Goal: Task Accomplishment & Management: Manage account settings

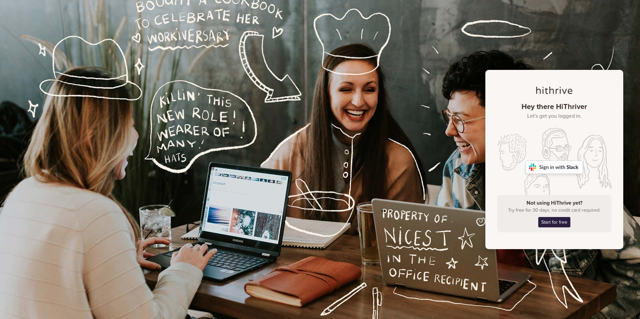
click at [569, 167] on img at bounding box center [555, 167] width 58 height 13
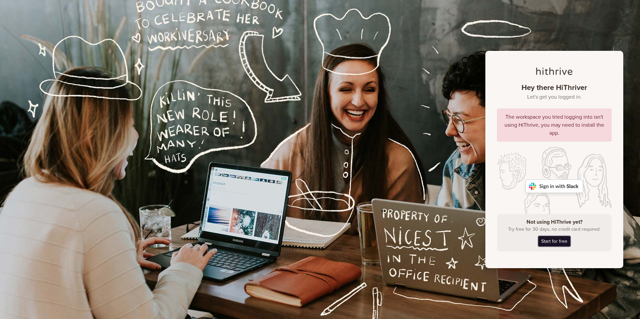
click at [560, 237] on link "Start for free" at bounding box center [554, 241] width 32 height 10
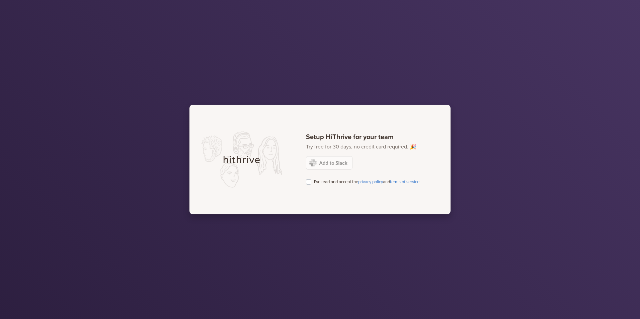
click at [332, 183] on label "I've read and accept the privacy policy and terms of service ." at bounding box center [367, 181] width 106 height 7
click at [311, 183] on input "I've read and accept the privacy policy and terms of service ." at bounding box center [308, 181] width 5 height 7
checkbox input "true"
click at [338, 163] on img at bounding box center [329, 162] width 47 height 13
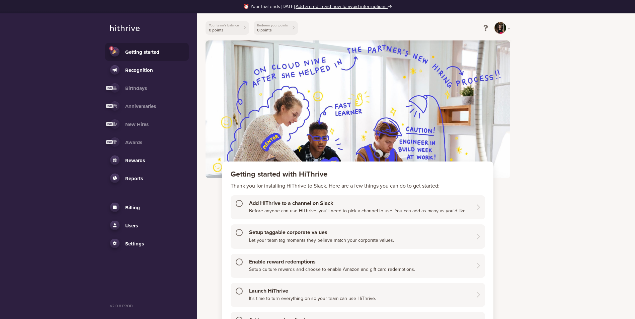
scroll to position [67, 0]
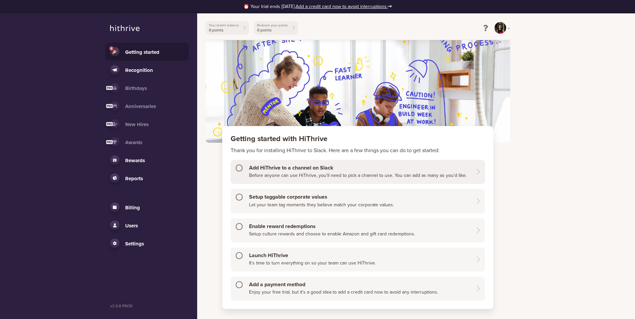
click at [375, 169] on h4 "Add HiThrive to a channel on Slack" at bounding box center [358, 168] width 218 height 6
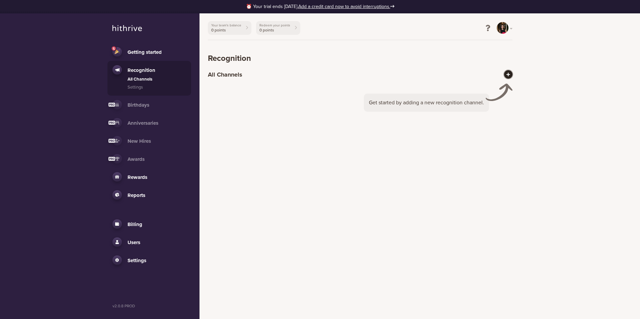
click at [509, 72] on button at bounding box center [508, 74] width 8 height 8
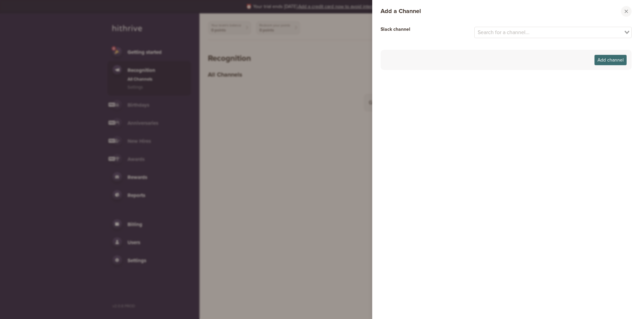
click at [484, 60] on footer "Add channel" at bounding box center [506, 60] width 251 height 20
click at [605, 59] on button "Add channel" at bounding box center [611, 60] width 32 height 10
click at [537, 31] on input "Search for option" at bounding box center [549, 32] width 148 height 8
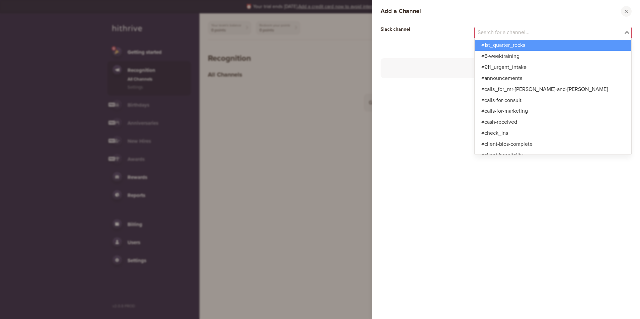
click at [472, 37] on div "Loading... #1st_quarter_rocks #6-weektraining #911_urgent_intake #announcements…" at bounding box center [547, 37] width 179 height 20
click at [510, 29] on input "Search for option" at bounding box center [549, 32] width 148 height 8
type input "rec"
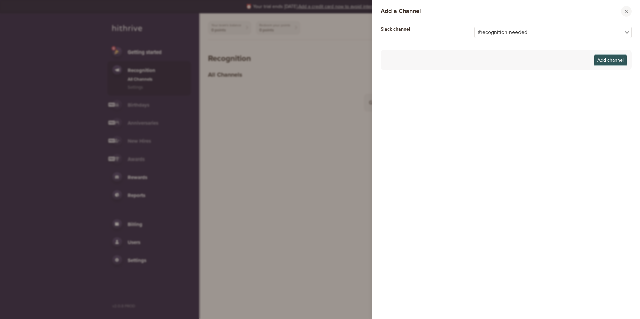
click at [597, 59] on button "Add channel" at bounding box center [611, 60] width 32 height 10
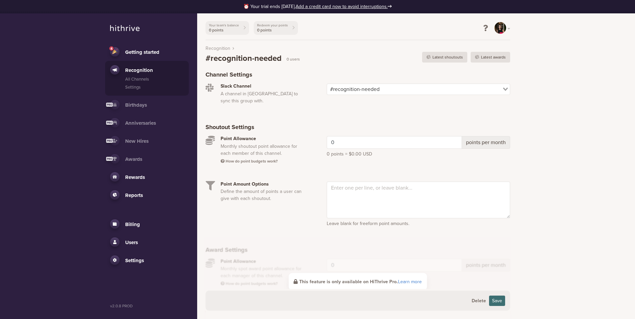
click at [412, 86] on input "Search for option" at bounding box center [442, 89] width 120 height 8
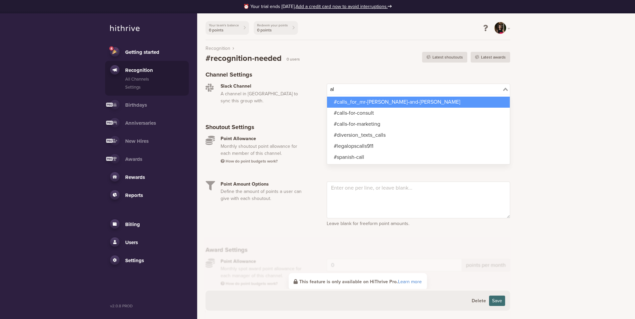
type input "a"
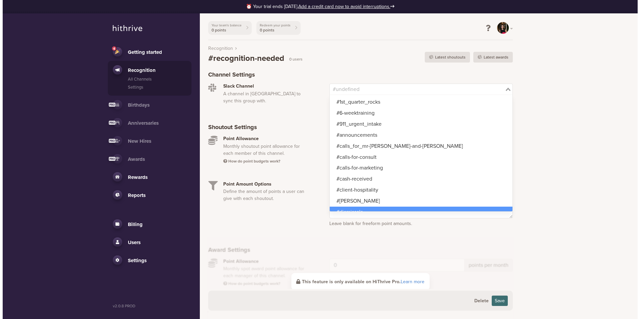
scroll to position [5, 0]
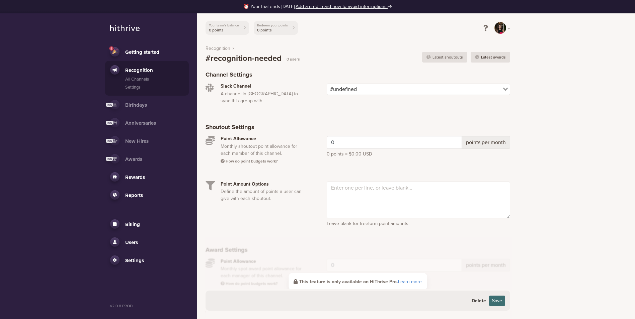
click at [480, 302] on button "Delete" at bounding box center [479, 301] width 20 height 10
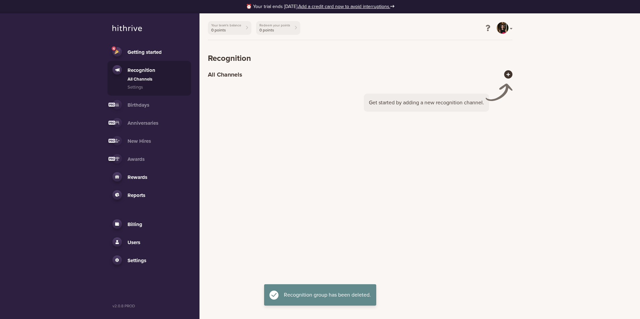
click at [507, 30] on div "TF" at bounding box center [503, 28] width 12 height 12
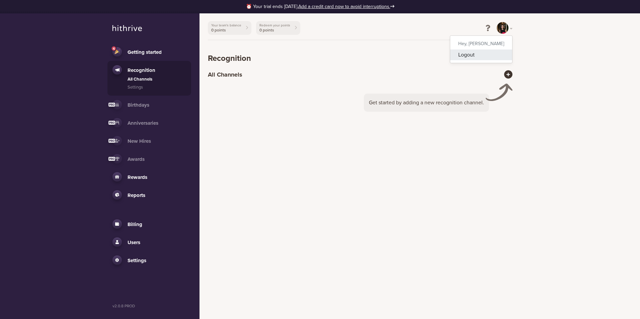
click at [487, 53] on link "Logout" at bounding box center [481, 55] width 62 height 11
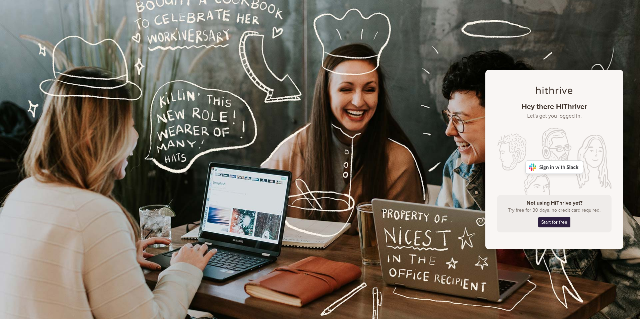
click at [566, 165] on img at bounding box center [555, 167] width 58 height 13
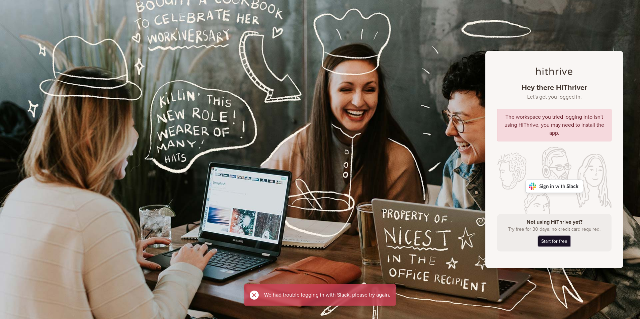
click at [553, 241] on link "Start for free" at bounding box center [554, 241] width 32 height 10
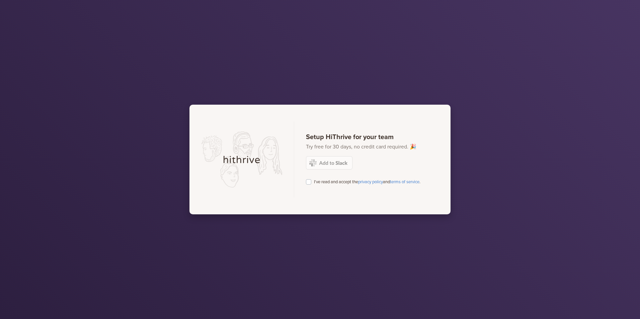
click at [337, 166] on div "Setup HiThrive for your team Try free for 30 days, no credit card required. 🎉 I…" at bounding box center [363, 160] width 138 height 76
click at [332, 181] on label "I've read and accept the privacy policy and terms of service ." at bounding box center [367, 181] width 106 height 7
click at [311, 181] on input "I've read and accept the privacy policy and terms of service ." at bounding box center [308, 181] width 5 height 7
checkbox input "true"
click at [338, 163] on img at bounding box center [329, 162] width 47 height 13
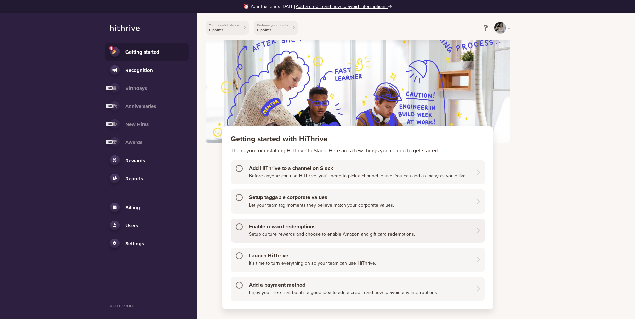
scroll to position [67, 0]
click at [364, 249] on link "Launch HiThrive It's time to turn everything on so your team can use HiThrive." at bounding box center [358, 260] width 254 height 24
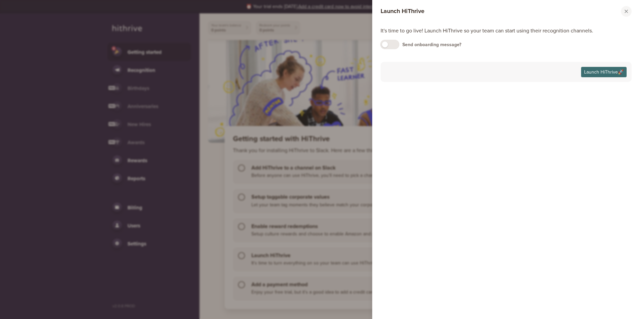
click at [394, 46] on div at bounding box center [390, 44] width 18 height 9
click at [46, 41] on input "checkbox" at bounding box center [46, 40] width 0 height 0
checkbox input "true"
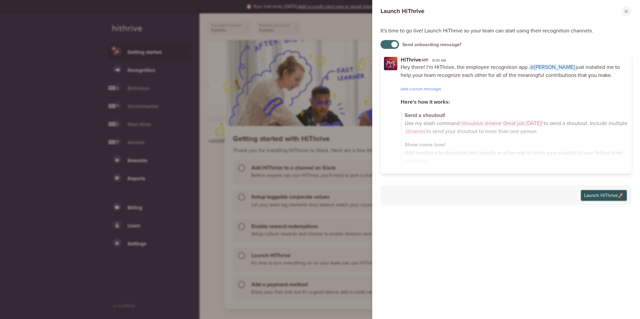
click at [600, 194] on button "Launch HiThrive 🚀" at bounding box center [604, 195] width 46 height 10
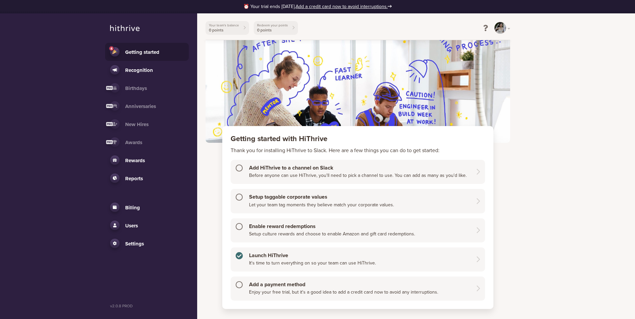
click at [576, 167] on div "⏰ Your trial ends [DATE]. Add a credit card now to avoid interruptions. 4 Getti…" at bounding box center [317, 131] width 635 height 396
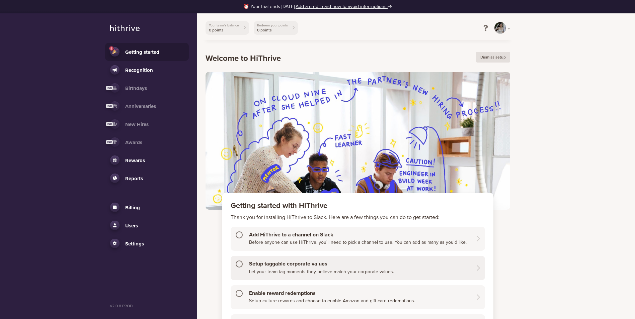
scroll to position [77, 0]
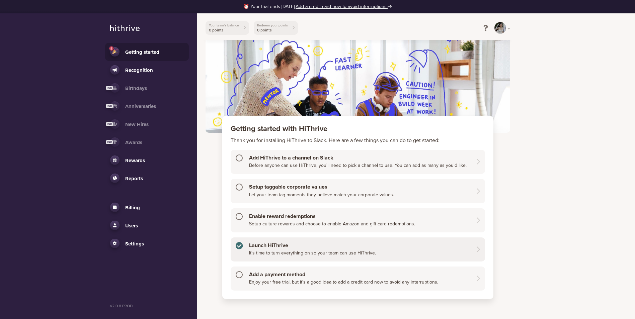
click at [318, 257] on link "Launch HiThrive It's time to turn everything on so your team can use HiThrive." at bounding box center [358, 250] width 254 height 24
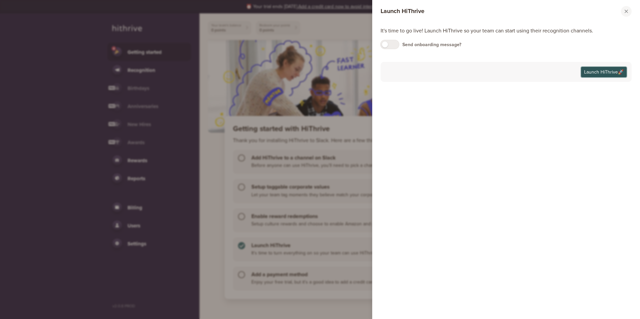
click at [585, 68] on button "Launch HiThrive 🚀" at bounding box center [604, 72] width 46 height 10
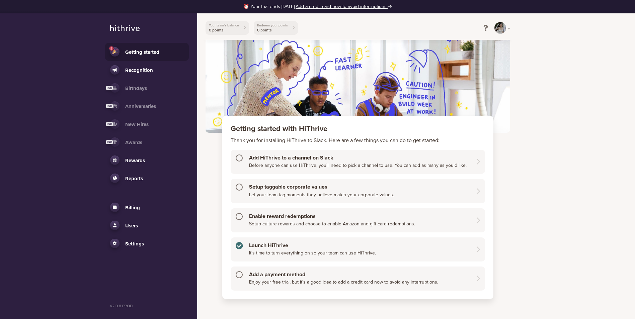
click at [552, 155] on div "⏰ Your trial ends [DATE]. Add a credit card now to avoid interruptions. 4 Getti…" at bounding box center [317, 121] width 635 height 396
click at [380, 246] on link "Launch HiThrive It's time to turn everything on so your team can use HiThrive." at bounding box center [358, 250] width 254 height 24
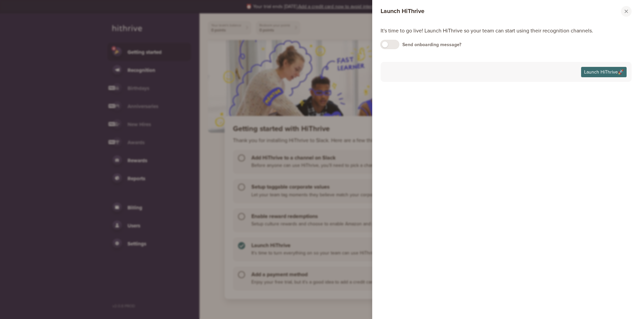
click at [389, 46] on div at bounding box center [390, 44] width 18 height 9
click at [46, 41] on input "checkbox" at bounding box center [46, 40] width 0 height 0
checkbox input "true"
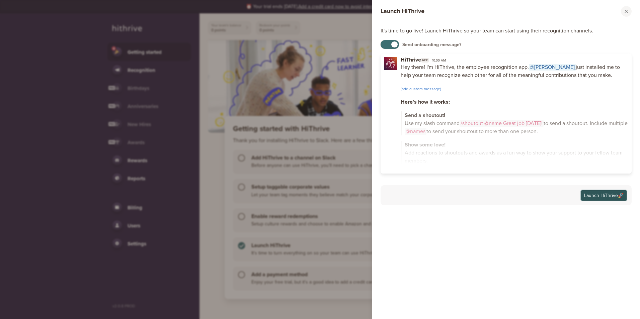
click at [601, 195] on button "Launch HiThrive 🚀" at bounding box center [604, 195] width 46 height 10
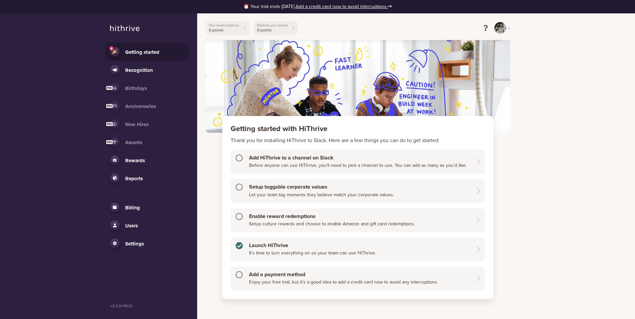
click at [146, 161] on link "Rewards" at bounding box center [147, 160] width 74 height 9
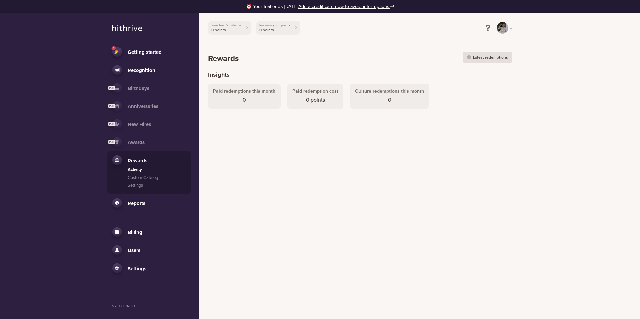
click at [151, 205] on link "Reports" at bounding box center [149, 203] width 74 height 9
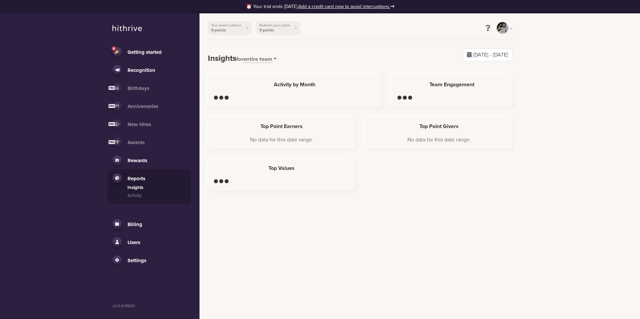
click at [144, 230] on li "Billing Subscription Rewards Invoices" at bounding box center [149, 224] width 84 height 18
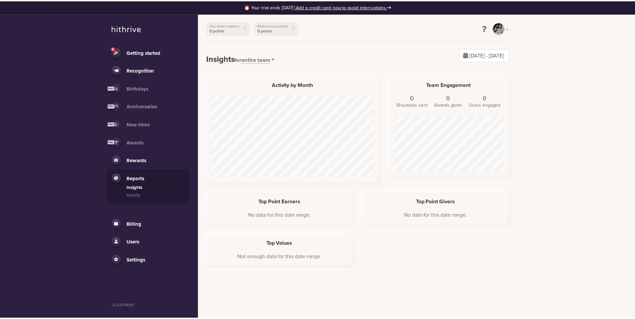
scroll to position [101, 121]
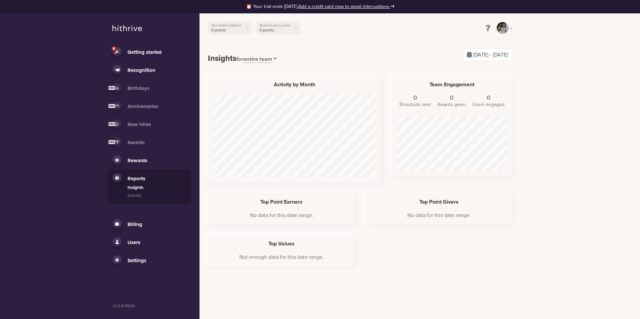
click at [142, 243] on link "Users" at bounding box center [149, 242] width 74 height 9
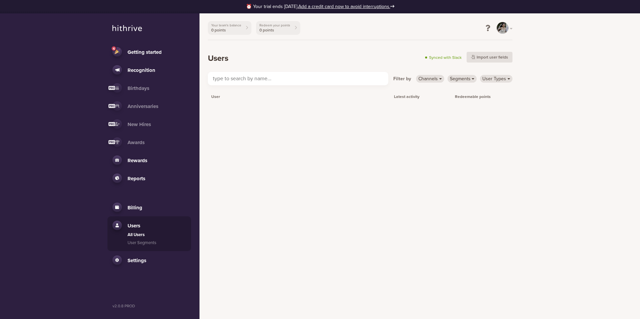
click at [266, 79] on input "text" at bounding box center [298, 78] width 180 height 13
click at [151, 74] on link "Recognition" at bounding box center [149, 69] width 74 height 9
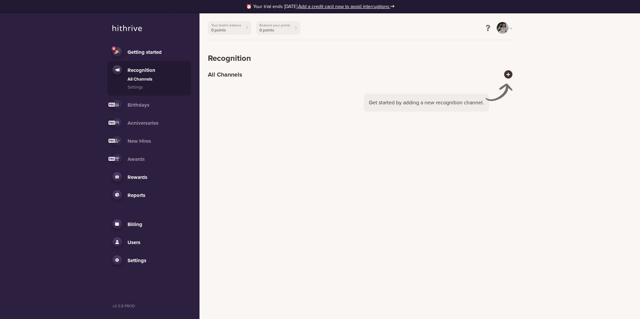
click at [158, 51] on span "Getting started" at bounding box center [145, 52] width 34 height 6
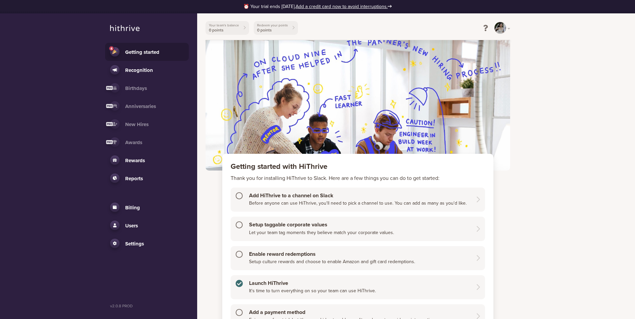
scroll to position [77, 0]
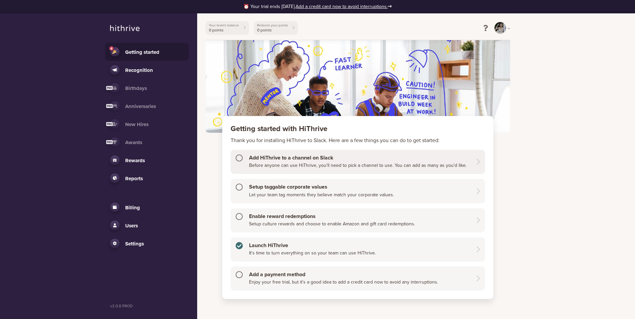
click at [323, 160] on h4 "Add HiThrive to a channel on Slack" at bounding box center [358, 158] width 218 height 6
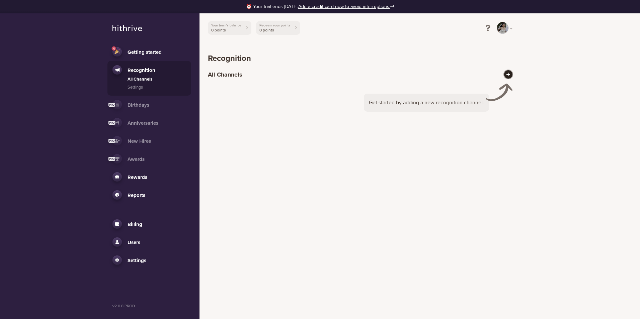
click at [510, 71] on button at bounding box center [508, 74] width 8 height 8
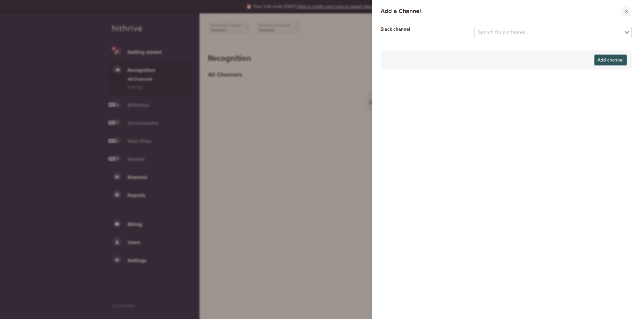
click at [602, 61] on button "Add channel" at bounding box center [611, 60] width 32 height 10
click at [565, 33] on input "Search for option" at bounding box center [549, 32] width 148 height 8
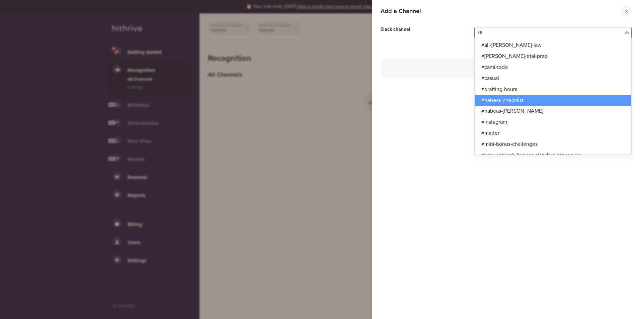
type input "rec"
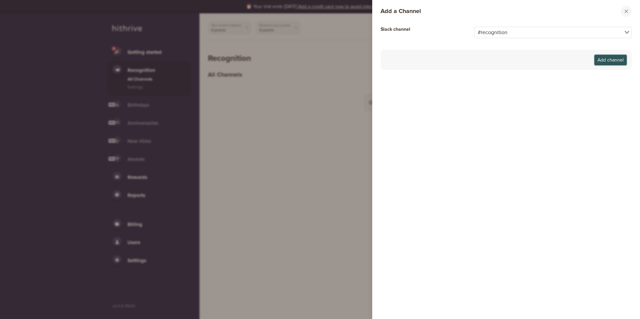
click at [611, 57] on button "Add channel" at bounding box center [611, 60] width 32 height 10
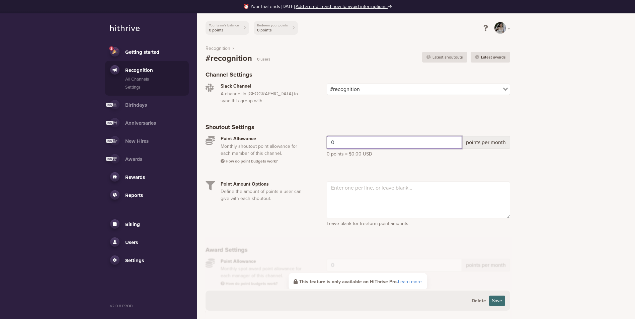
click at [359, 136] on input "0" at bounding box center [394, 142] width 135 height 13
drag, startPoint x: 359, startPoint y: 131, endPoint x: 318, endPoint y: 134, distance: 40.9
click at [318, 136] on div "0 points per month 0 points = $0.00 USD" at bounding box center [412, 150] width 205 height 29
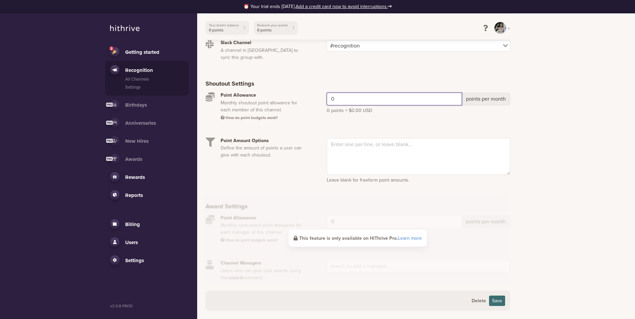
scroll to position [44, 0]
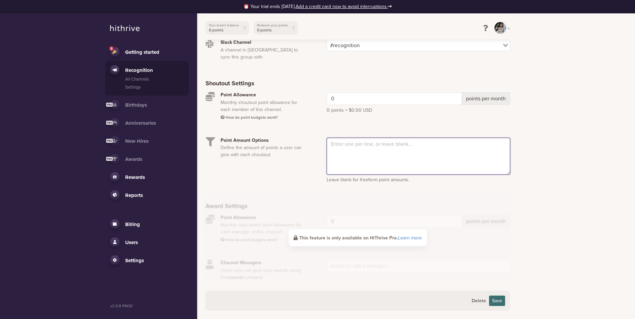
click at [352, 144] on textarea at bounding box center [418, 156] width 183 height 37
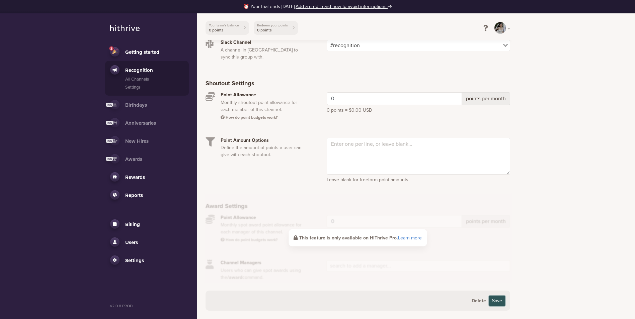
click at [496, 300] on button "Save" at bounding box center [497, 301] width 16 height 10
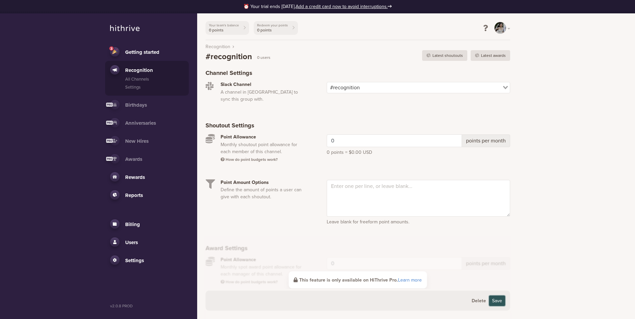
scroll to position [0, 0]
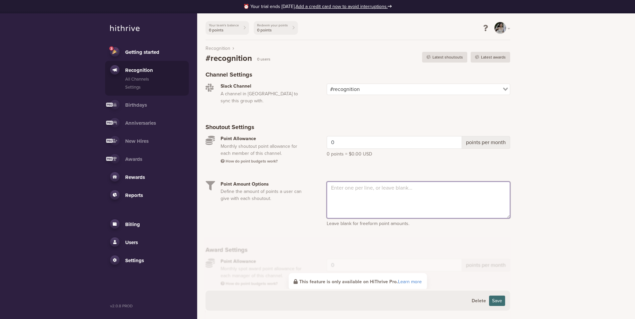
click at [439, 191] on textarea at bounding box center [418, 200] width 183 height 37
click at [141, 177] on span "Rewards" at bounding box center [135, 177] width 20 height 6
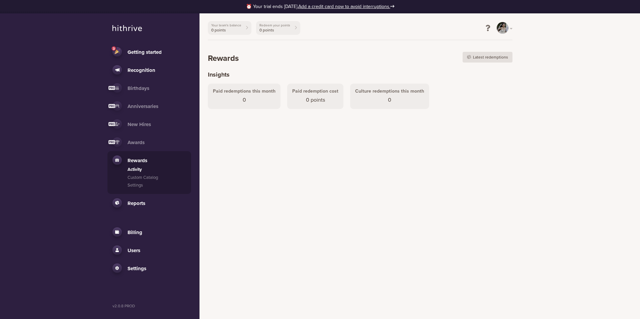
click at [142, 143] on span "Awards" at bounding box center [136, 143] width 17 height 6
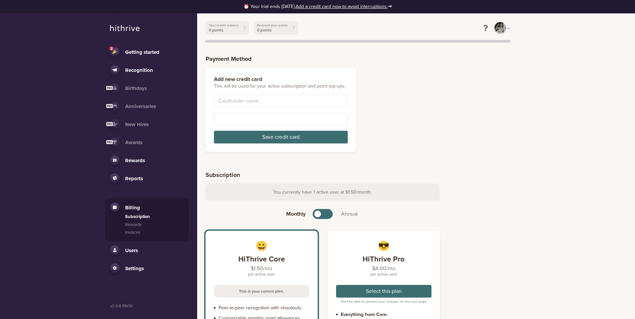
scroll to position [33, 0]
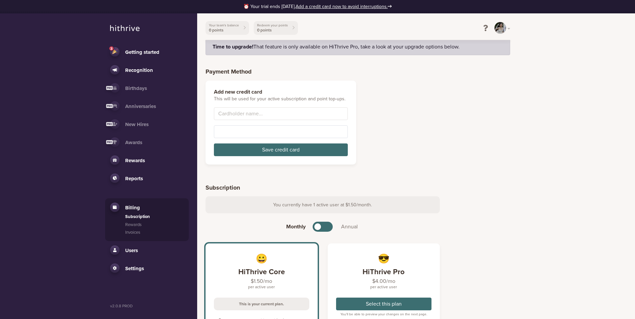
click at [145, 176] on link "Reports" at bounding box center [147, 178] width 74 height 9
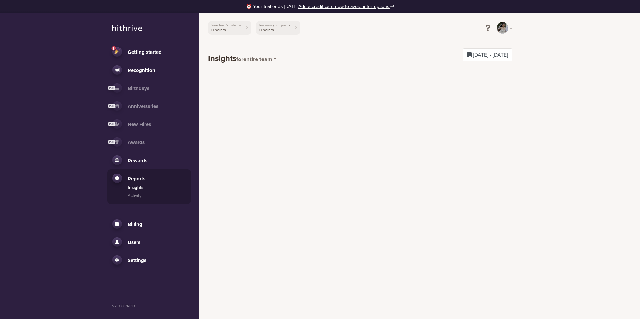
click at [147, 162] on span "Rewards" at bounding box center [138, 161] width 20 height 6
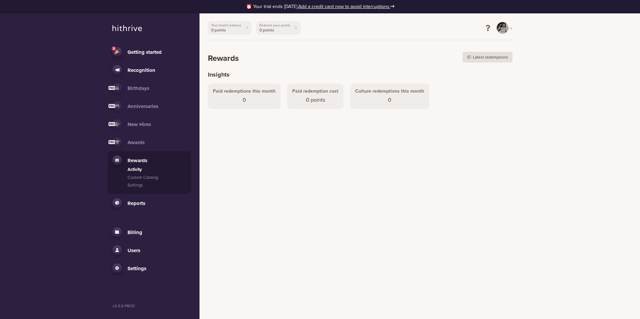
click at [143, 104] on span "Anniversaries" at bounding box center [143, 106] width 31 height 6
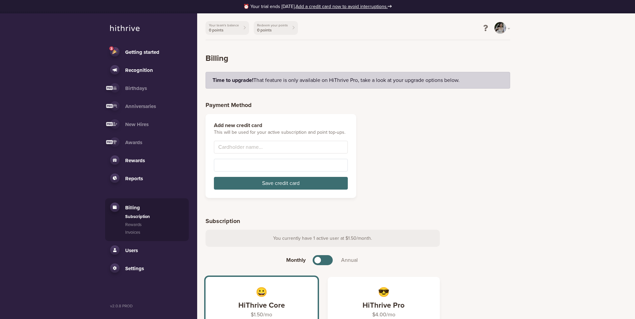
click at [146, 95] on li "Birthdays Activity Settings" at bounding box center [147, 88] width 84 height 18
click at [149, 89] on link "Birthdays" at bounding box center [147, 87] width 74 height 9
click at [151, 72] on span "Recognition" at bounding box center [139, 70] width 28 height 6
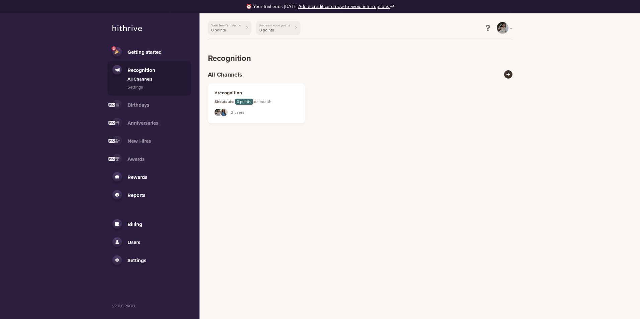
click at [155, 56] on link "3 Getting started" at bounding box center [149, 51] width 74 height 9
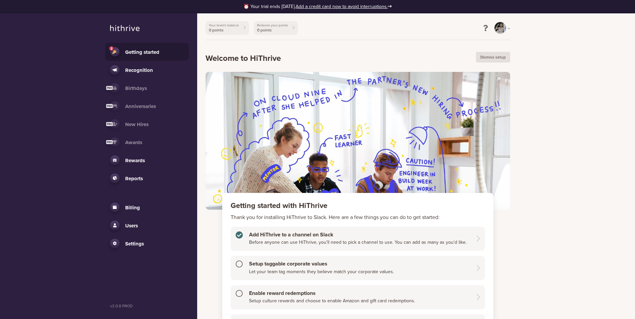
click at [157, 70] on link "Recognition" at bounding box center [147, 69] width 74 height 9
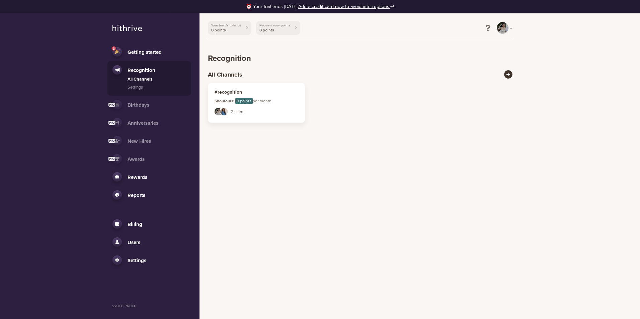
click at [258, 106] on link "#recognition Shoutouts: 0 points per month TF CA 2 users" at bounding box center [256, 103] width 97 height 40
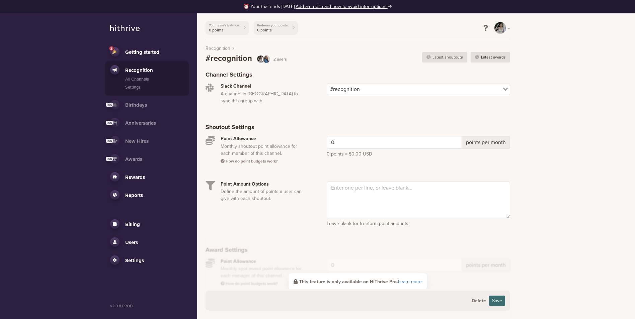
click at [138, 53] on span "Getting started" at bounding box center [142, 52] width 34 height 6
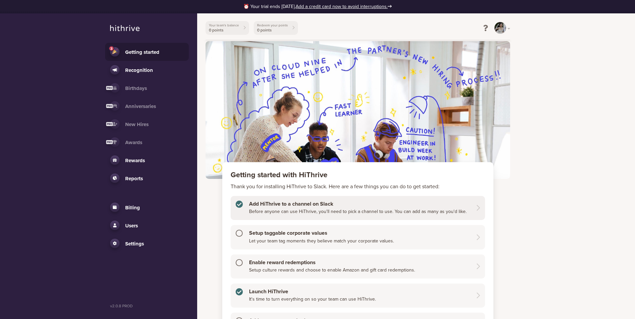
scroll to position [67, 0]
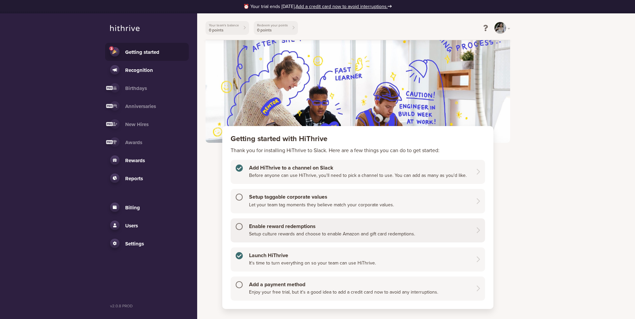
click at [327, 235] on p "Setup culture rewards and choose to enable Amazon and gift card redemptions." at bounding box center [332, 234] width 166 height 7
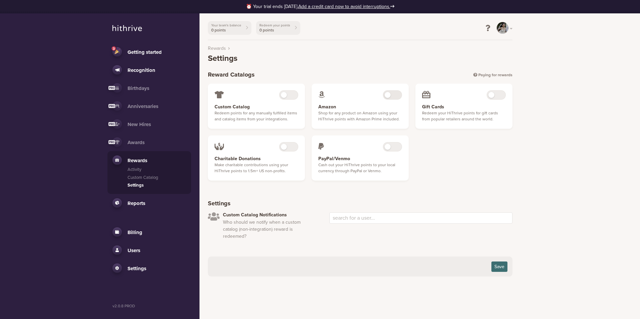
click at [399, 94] on div at bounding box center [392, 95] width 18 height 9
click at [49, 91] on input "checkbox" at bounding box center [49, 91] width 0 height 0
checkbox input "true"
click at [496, 96] on div at bounding box center [496, 95] width 18 height 9
click at [153, 91] on input "checkbox" at bounding box center [152, 91] width 0 height 0
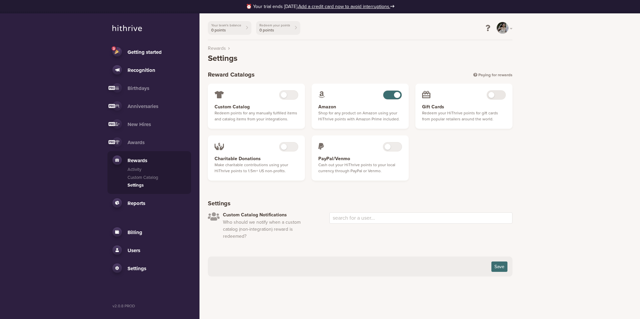
checkbox input "true"
click at [399, 147] on div at bounding box center [392, 147] width 18 height 9
click at [49, 143] on input "checkbox" at bounding box center [49, 143] width 0 height 0
checkbox input "true"
click at [294, 147] on div at bounding box center [289, 147] width 18 height 9
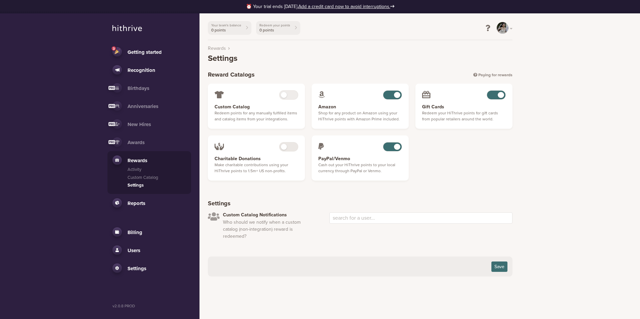
checkbox input "true"
click at [293, 98] on div at bounding box center [289, 95] width 18 height 9
checkbox input "true"
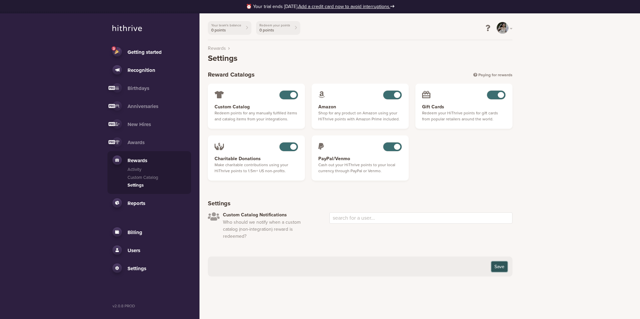
click at [499, 266] on button "Save" at bounding box center [499, 267] width 16 height 10
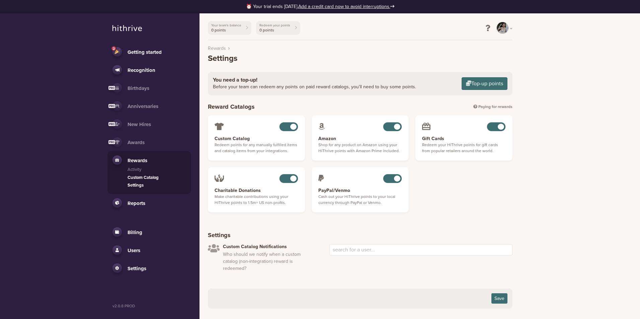
click at [163, 176] on link "Custom Catalog" at bounding box center [157, 178] width 59 height 7
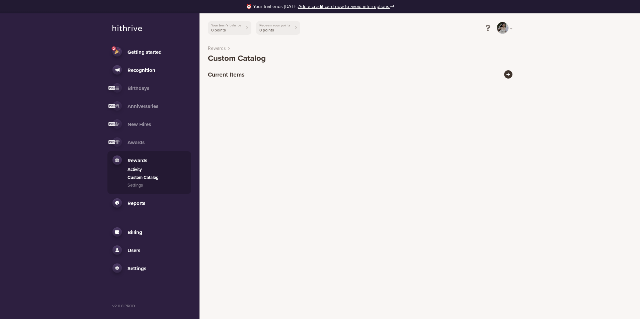
click at [135, 171] on link "Activity" at bounding box center [157, 170] width 59 height 7
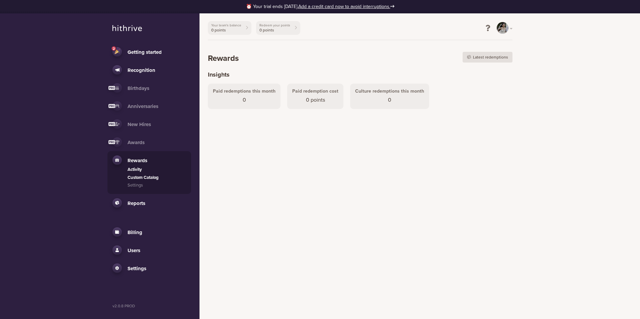
click at [136, 176] on link "Custom Catalog" at bounding box center [157, 178] width 59 height 7
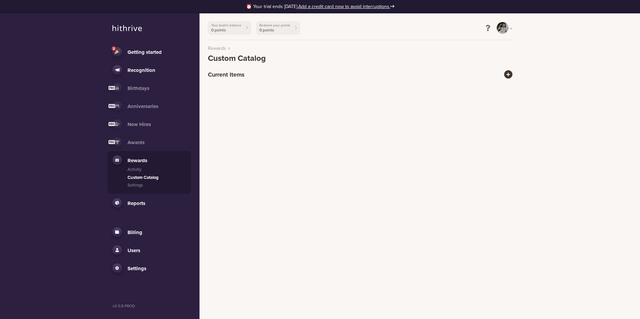
click at [148, 71] on span "Recognition" at bounding box center [142, 70] width 28 height 6
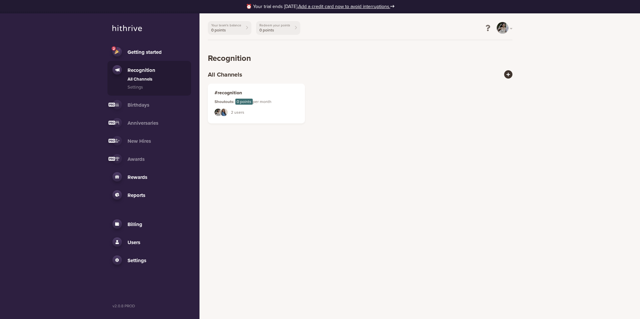
click at [142, 177] on span "Rewards" at bounding box center [138, 177] width 20 height 6
